Goal: Task Accomplishment & Management: Manage account settings

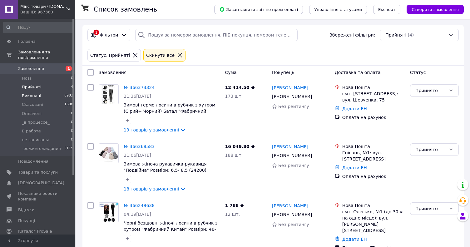
click at [45, 92] on li "Виконані 8983" at bounding box center [38, 96] width 77 height 9
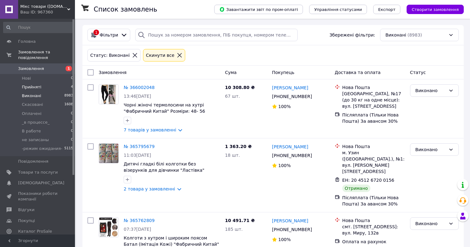
click at [40, 83] on li "Прийняті 4" at bounding box center [38, 87] width 77 height 9
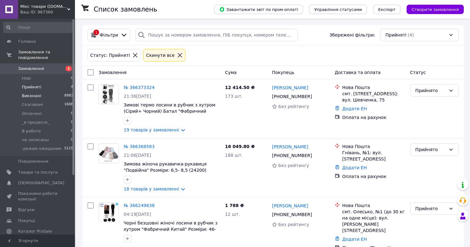
click at [43, 92] on li "Виконані 8983" at bounding box center [38, 96] width 77 height 9
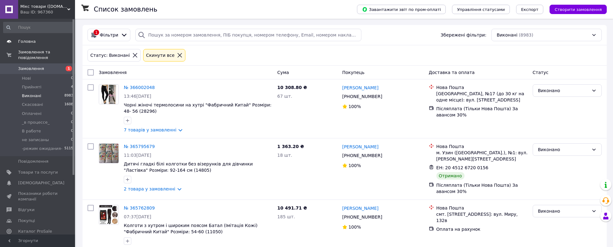
click at [33, 43] on span "Головна" at bounding box center [27, 42] width 18 height 6
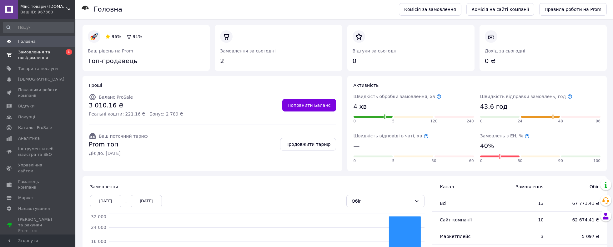
click at [34, 54] on span "Замовлення та повідомлення" at bounding box center [38, 54] width 40 height 11
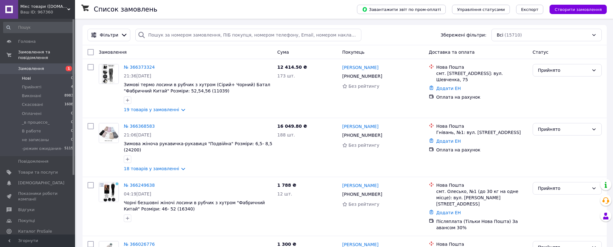
click at [63, 74] on li "Нові 0" at bounding box center [38, 78] width 77 height 9
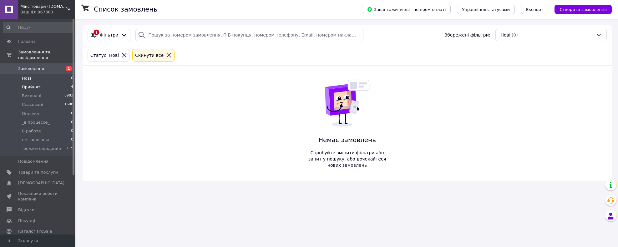
click at [54, 83] on li "Прийняті 4" at bounding box center [38, 87] width 77 height 9
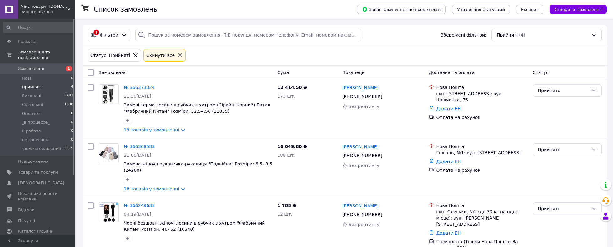
click at [49, 83] on li "Прийняті 4" at bounding box center [38, 87] width 77 height 9
click at [138, 87] on link "№ 366373324" at bounding box center [139, 87] width 31 height 5
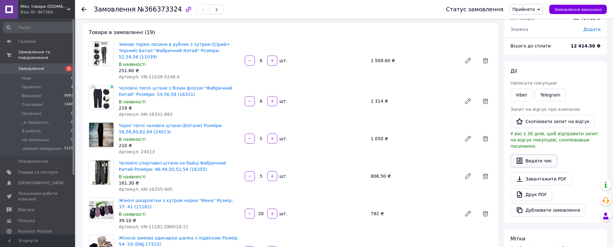
scroll to position [63, 0]
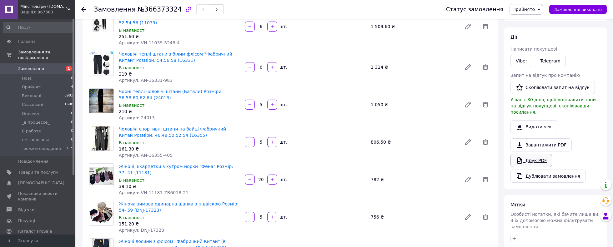
click at [470, 157] on link "Друк PDF" at bounding box center [531, 160] width 42 height 13
click at [215, 8] on span "button" at bounding box center [217, 9] width 4 height 5
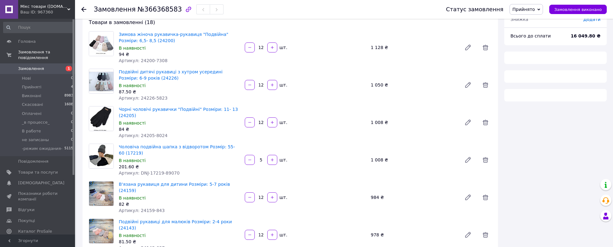
scroll to position [63, 0]
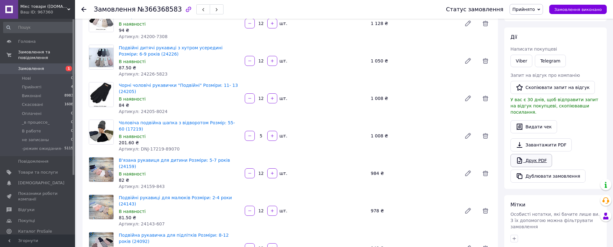
click at [470, 156] on link "Друк PDF" at bounding box center [531, 160] width 42 height 13
click at [210, 11] on button "button" at bounding box center [217, 9] width 14 height 10
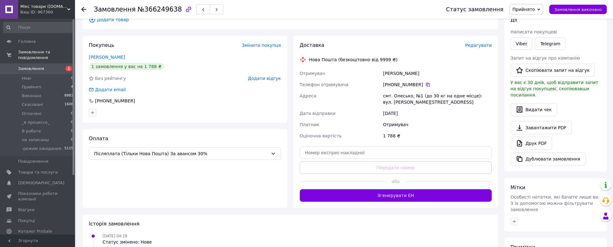
scroll to position [94, 0]
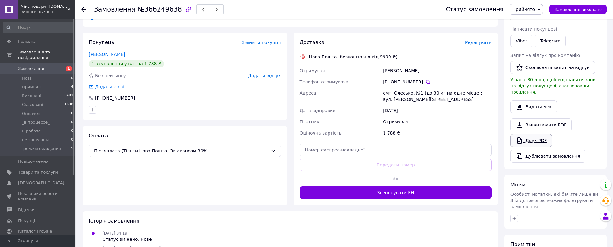
click at [470, 135] on link "Друк PDF" at bounding box center [531, 140] width 42 height 13
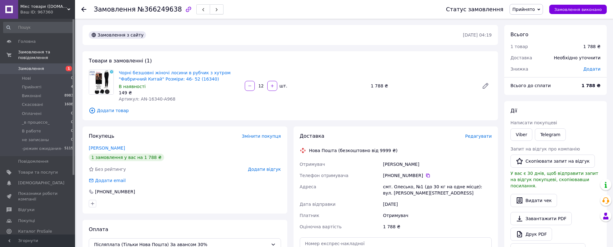
click at [210, 10] on button "button" at bounding box center [217, 9] width 14 height 10
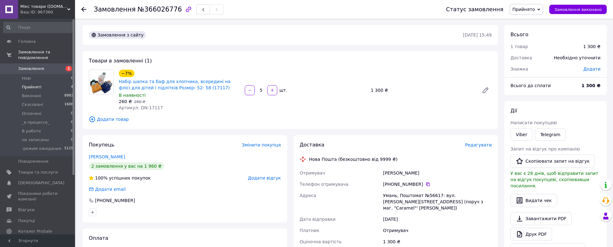
click at [63, 83] on li "Прийняті 4" at bounding box center [38, 87] width 77 height 9
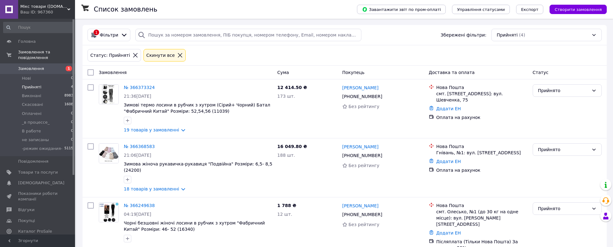
click at [41, 83] on li "Прийняті 4" at bounding box center [38, 87] width 77 height 9
click at [46, 83] on li "Прийняті 4" at bounding box center [38, 87] width 77 height 9
